Goal: Navigation & Orientation: Find specific page/section

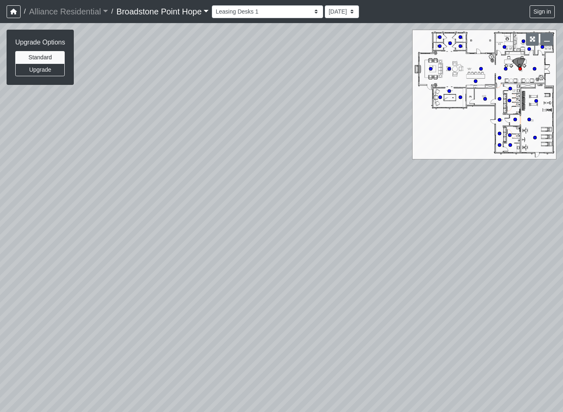
click at [447, 328] on div "Loading... Leasing Desks 1 Loading... Breakroom 1 Loading... Leasing Office 1 L…" at bounding box center [281, 217] width 563 height 389
click at [276, 228] on icon at bounding box center [267, 238] width 25 height 25
click at [259, 235] on div "Loading... Leasing Desks 1 Loading... Breakroom 1 Loading... Leasing Office 1 L…" at bounding box center [281, 217] width 563 height 389
click at [271, 178] on icon at bounding box center [266, 181] width 25 height 25
click at [267, 153] on icon at bounding box center [266, 164] width 25 height 25
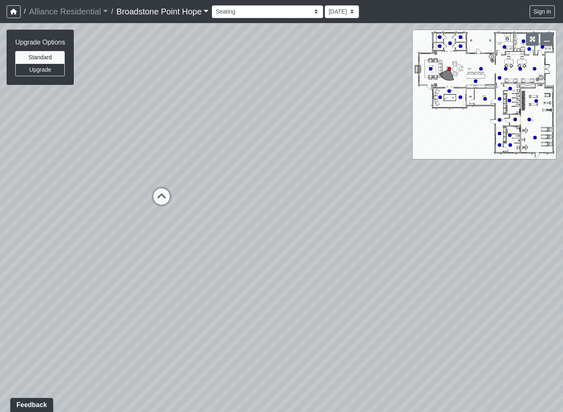
click at [167, 204] on icon at bounding box center [161, 200] width 25 height 25
select select "2SnLQVSvcWF2Ekm19qro4J"
click at [398, 240] on div "Loading... Leasing Desks 1 Loading... Breakroom 1 Loading... Leasing Office 1 L…" at bounding box center [281, 217] width 563 height 389
